Goal: Task Accomplishment & Management: Complete application form

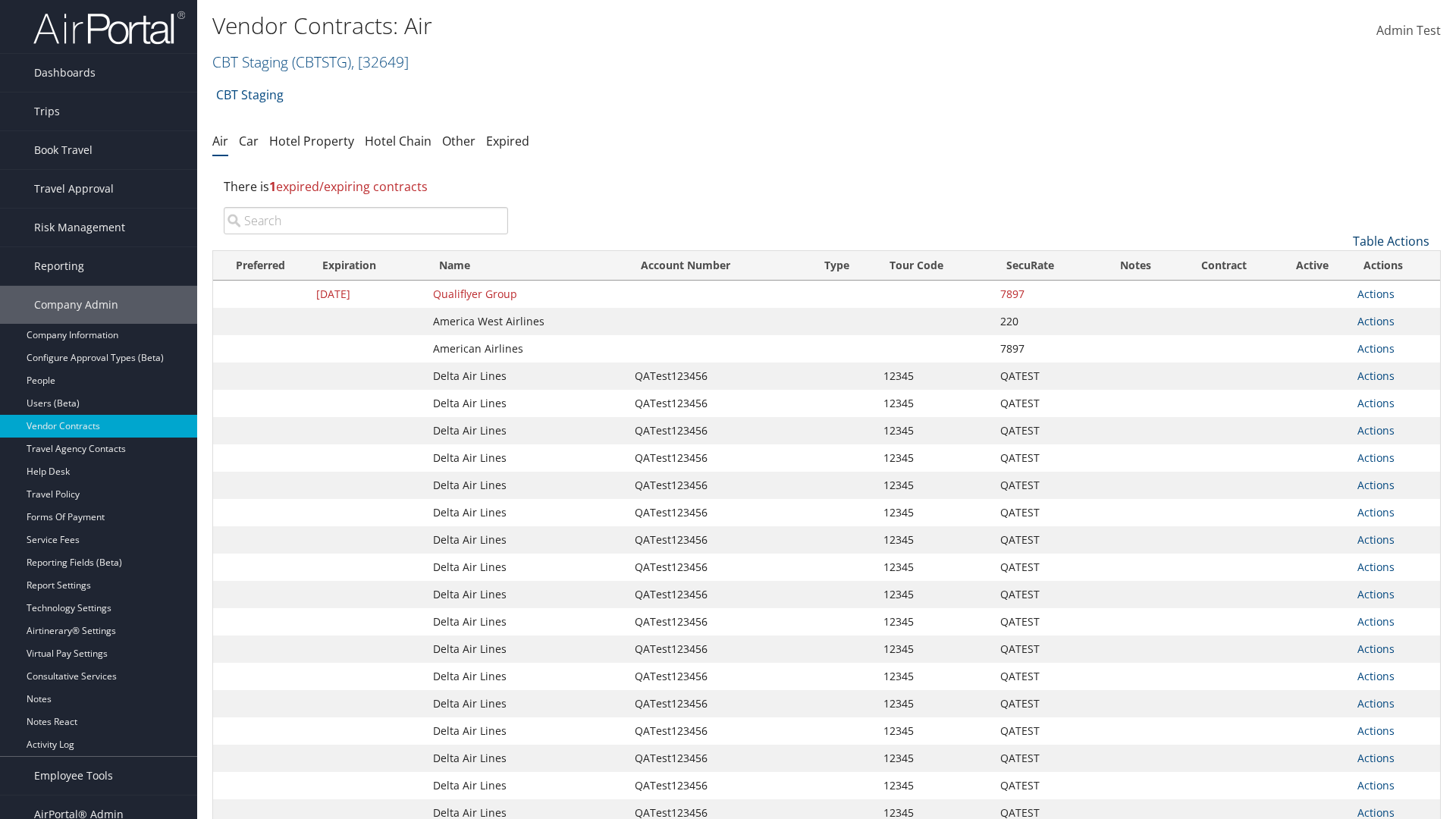
click at [1391, 241] on link "Table Actions" at bounding box center [1391, 240] width 77 height 16
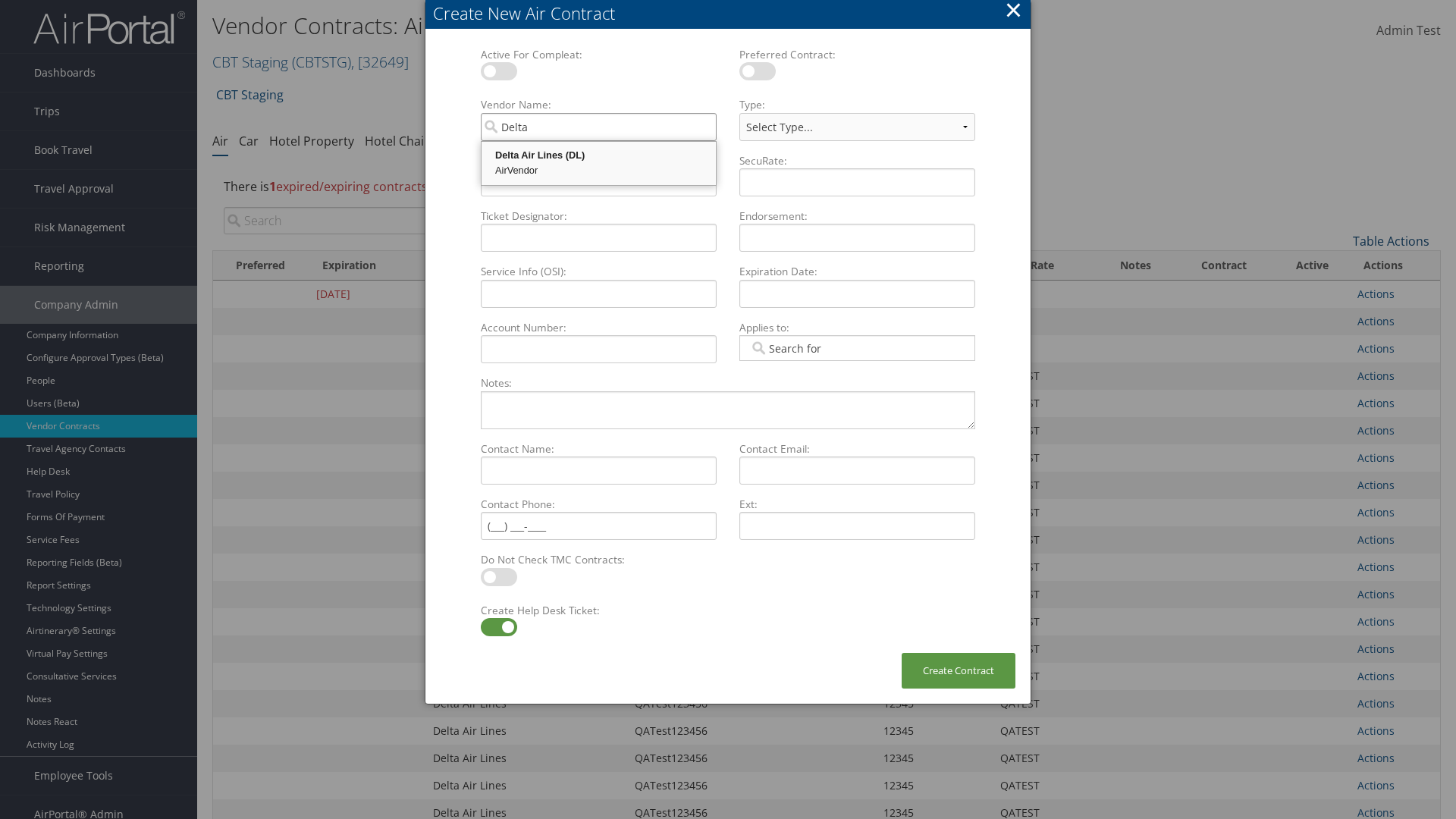
type input "Delta Air Lines"
select select "[object Object]"
type input "Delta Air Lines"
type input "QATest123456"
type input "12345"
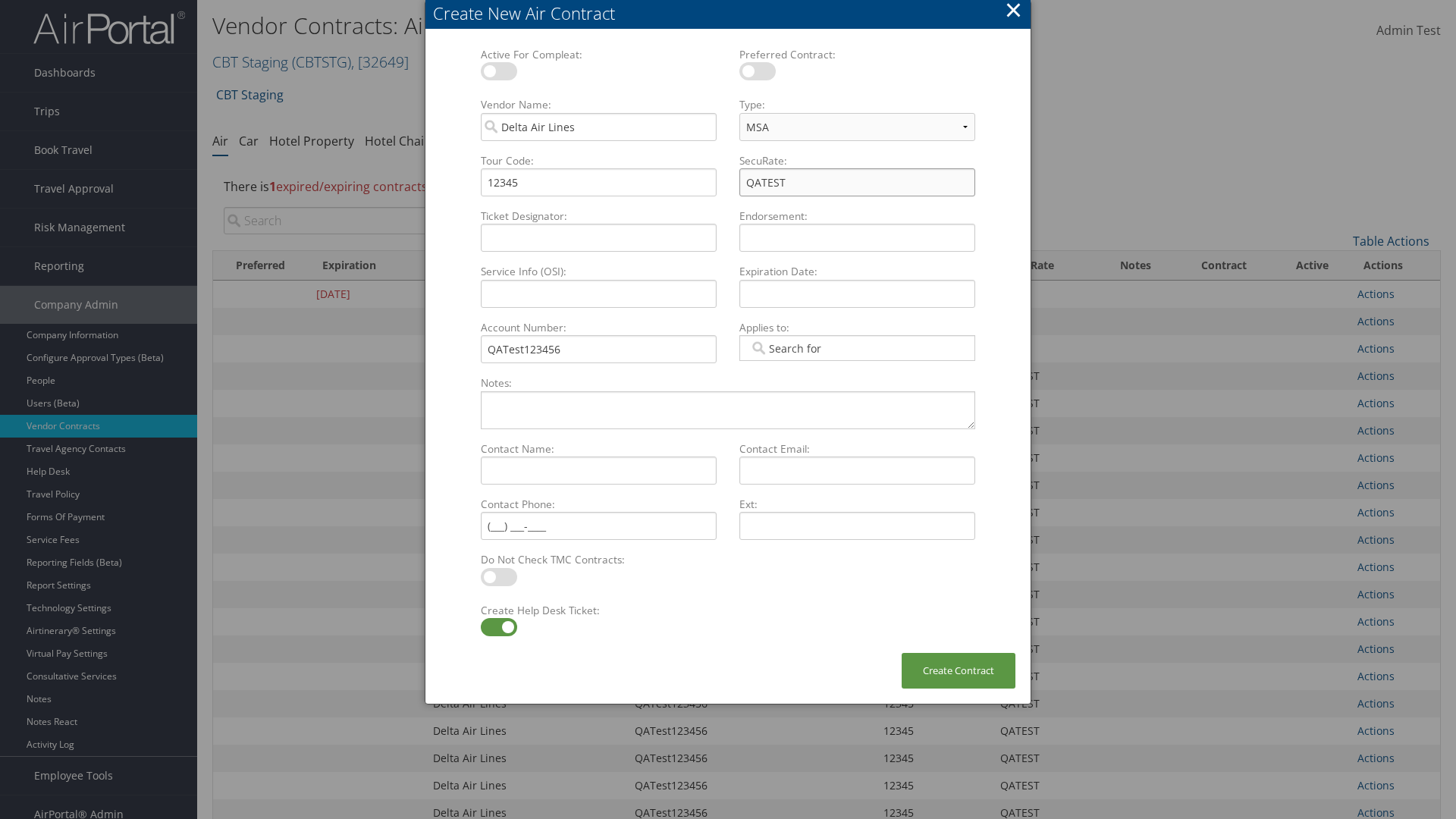
type input "QATEST"
click at [498, 627] on label at bounding box center [499, 627] width 37 height 18
click at [498, 627] on input "checkbox" at bounding box center [493, 630] width 10 height 10
checkbox input "false"
type textarea "QA Testing"
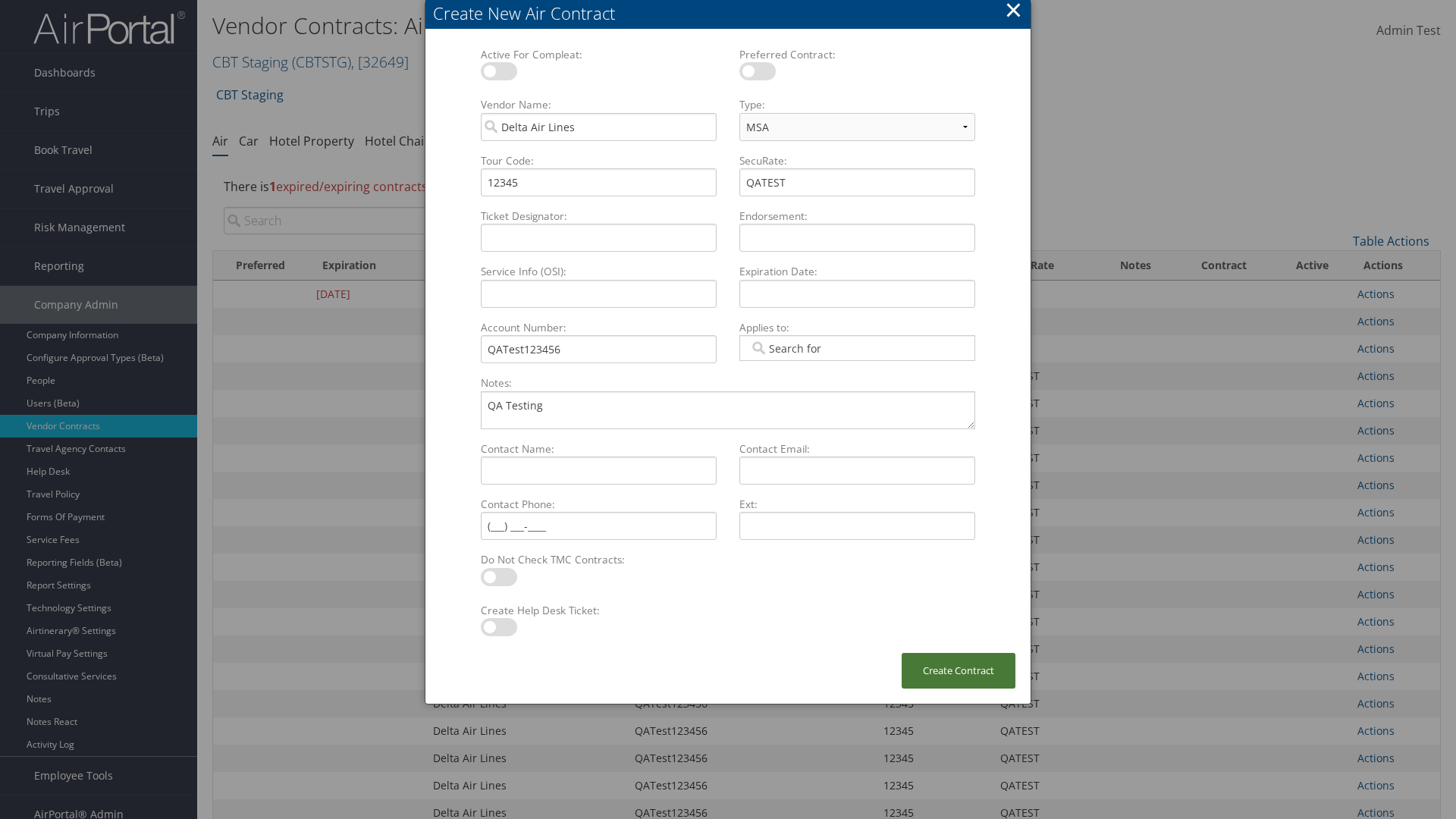
click at [959, 671] on button "Create Contract" at bounding box center [958, 671] width 113 height 36
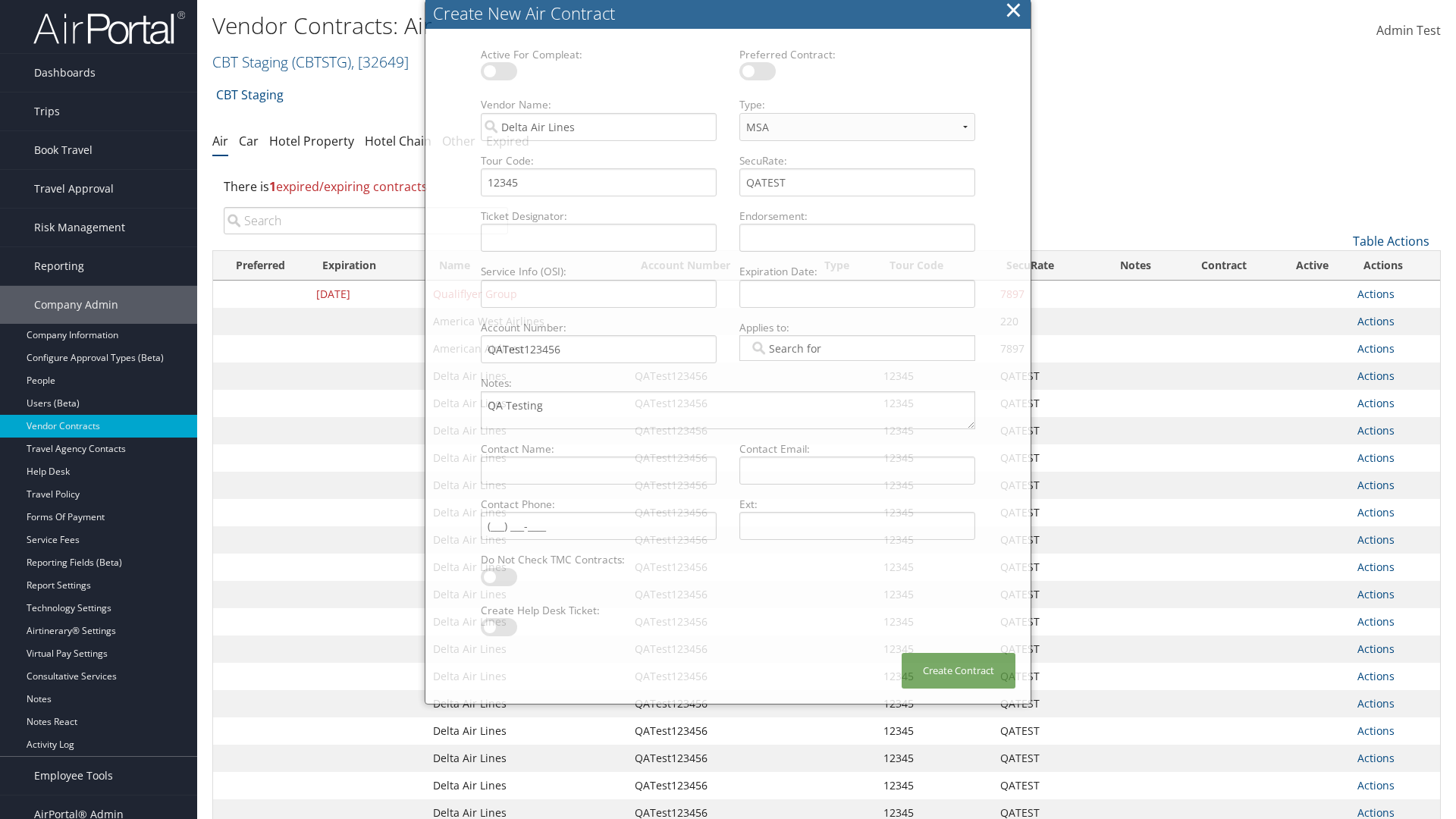
click at [365, 221] on input "search" at bounding box center [365, 221] width 284 height 27
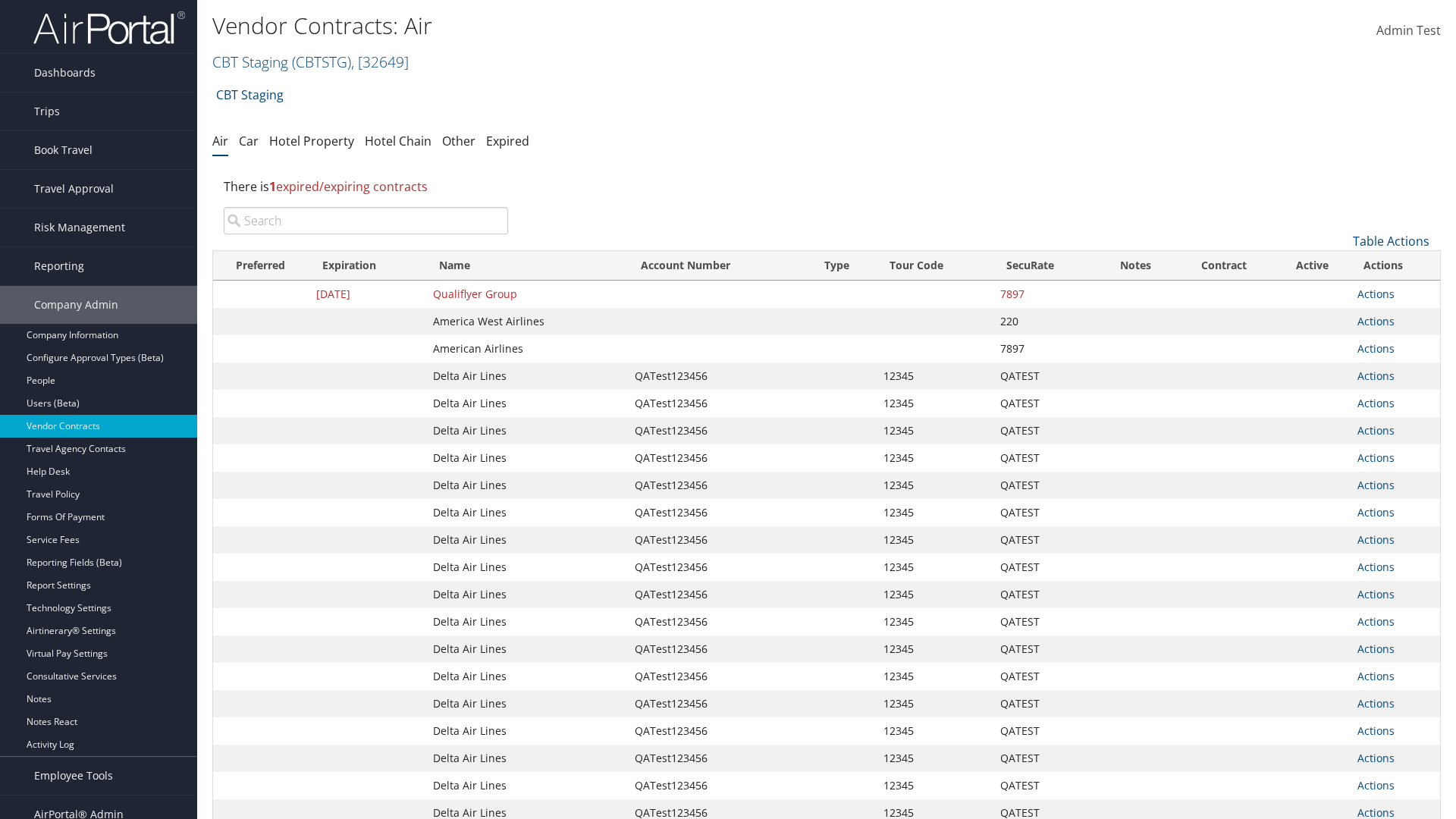
type input "QATest123456"
